Goal: Information Seeking & Learning: Learn about a topic

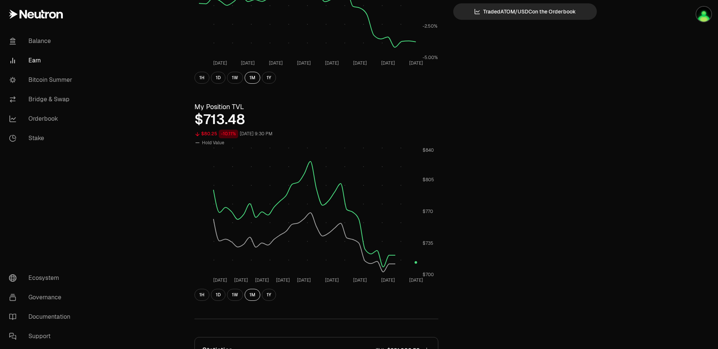
scroll to position [156, 0]
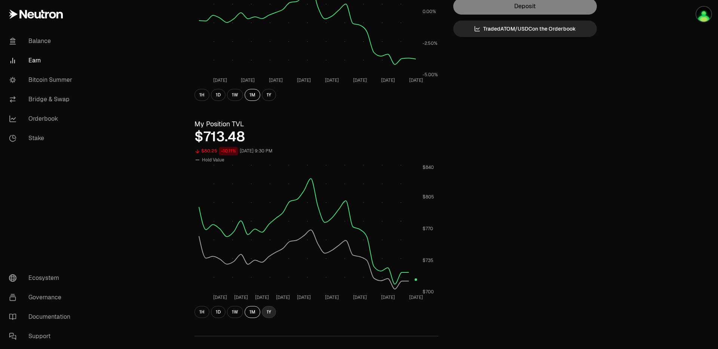
click at [269, 315] on button "1Y" at bounding box center [269, 312] width 14 height 12
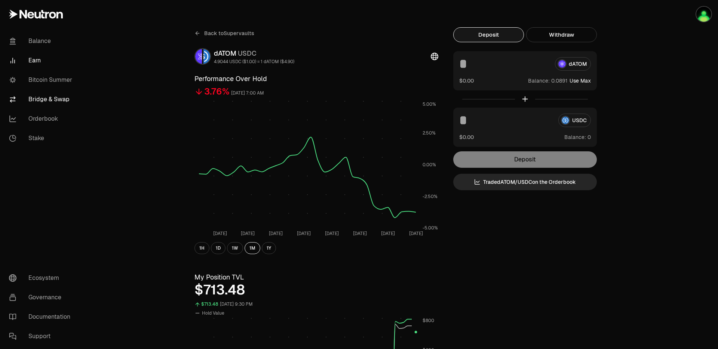
scroll to position [0, 0]
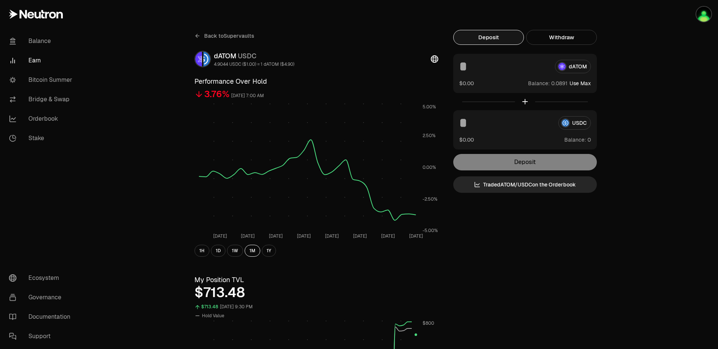
click at [229, 37] on span "Back to Supervaults" at bounding box center [229, 35] width 50 height 7
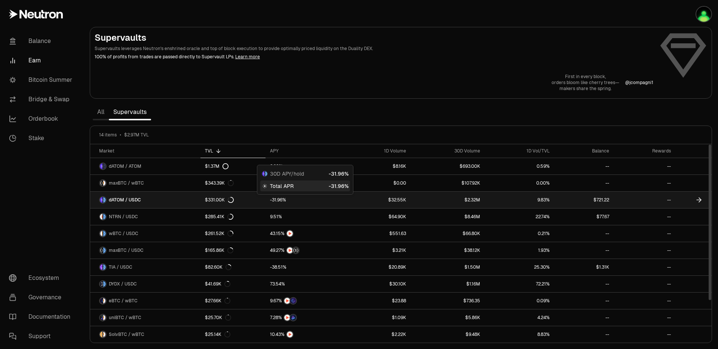
click at [316, 203] on div at bounding box center [304, 200] width 68 height 7
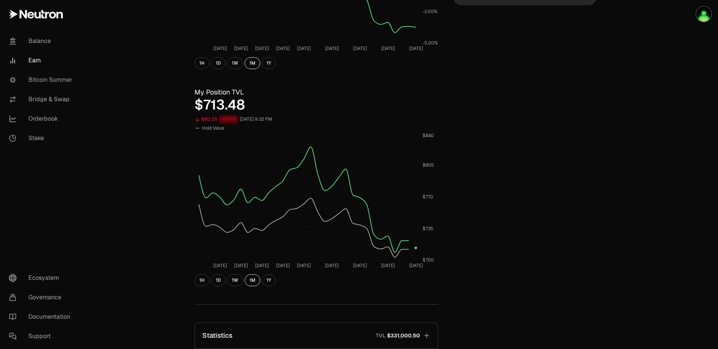
scroll to position [222, 0]
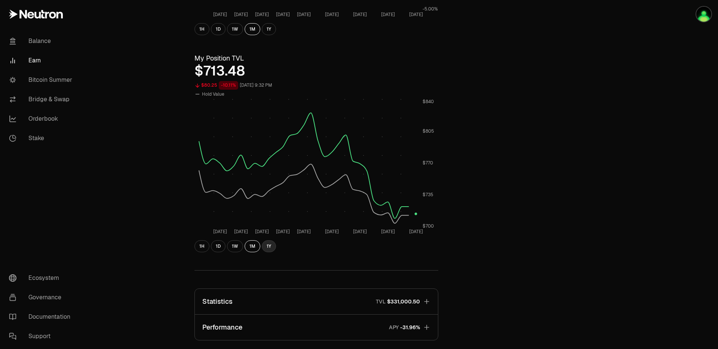
click at [267, 245] on button "1Y" at bounding box center [269, 247] width 14 height 12
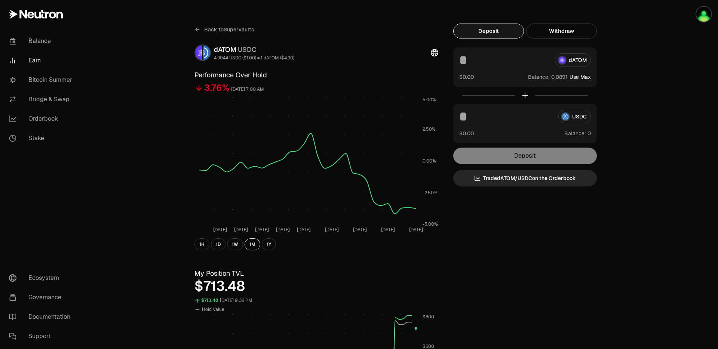
scroll to position [0, 0]
